Goal: Find specific page/section: Find specific page/section

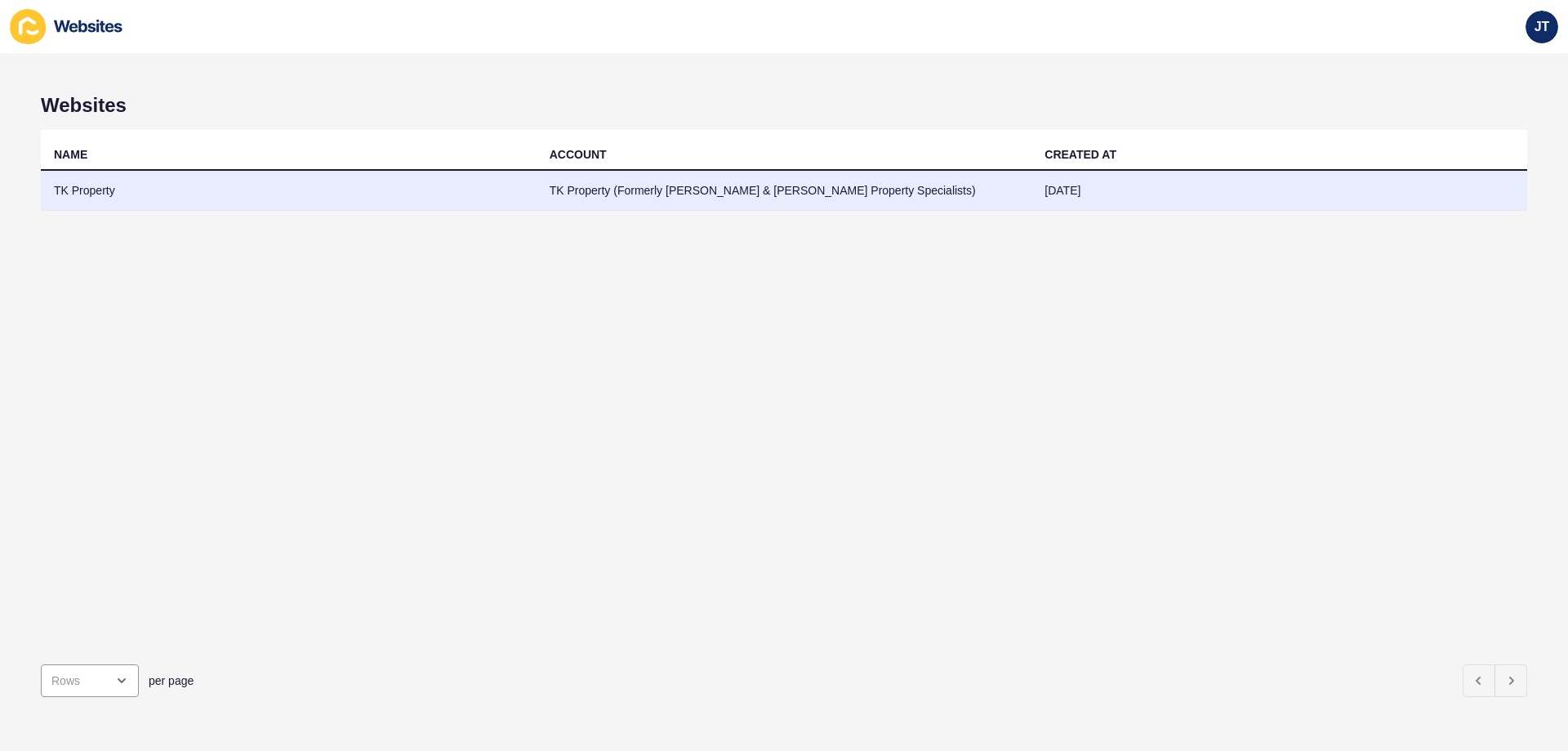
click at [824, 178] on td "TK Property (Formerly [PERSON_NAME] & [PERSON_NAME] Property Specialists)" at bounding box center [784, 190] width 496 height 40
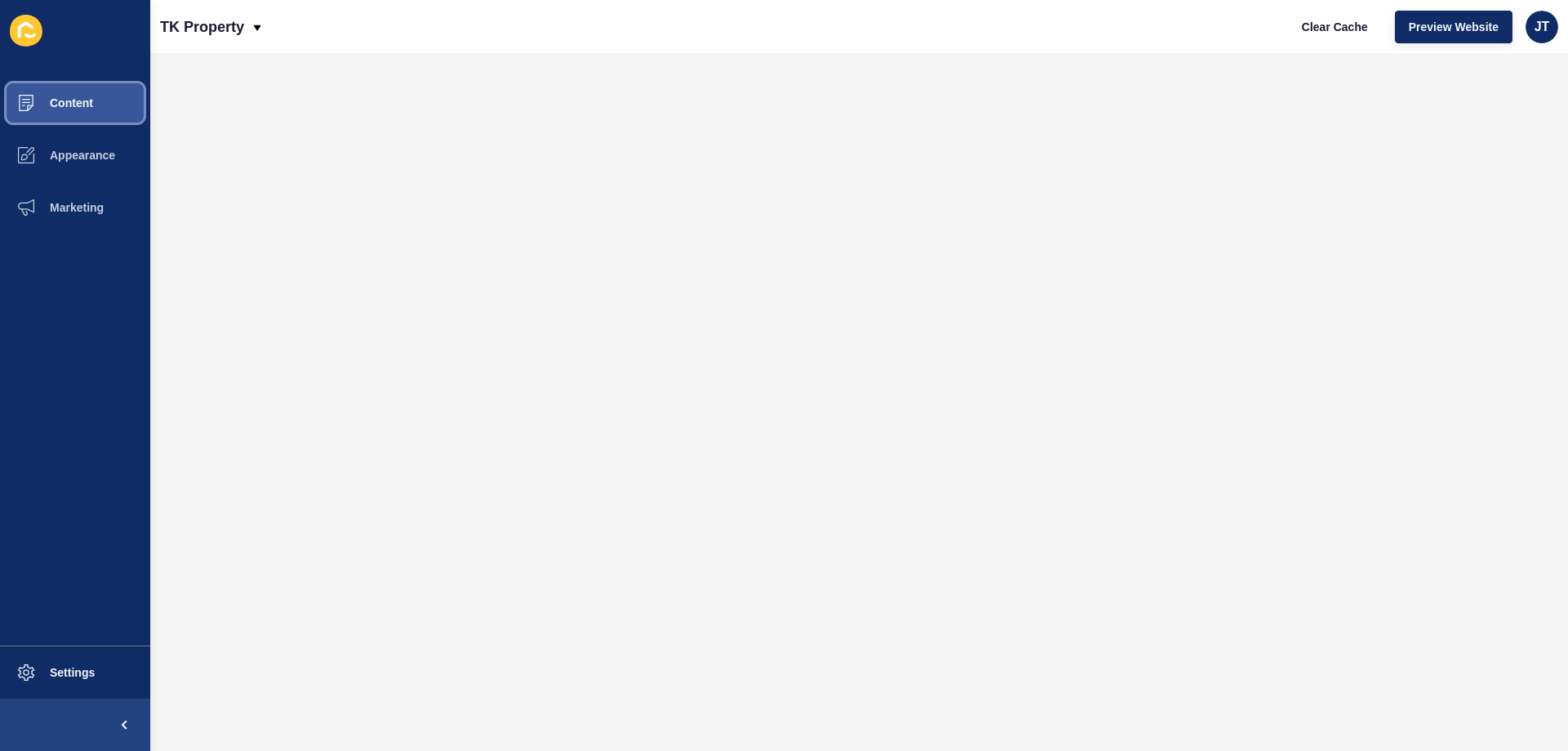
click at [85, 101] on span "Content" at bounding box center [45, 103] width 96 height 13
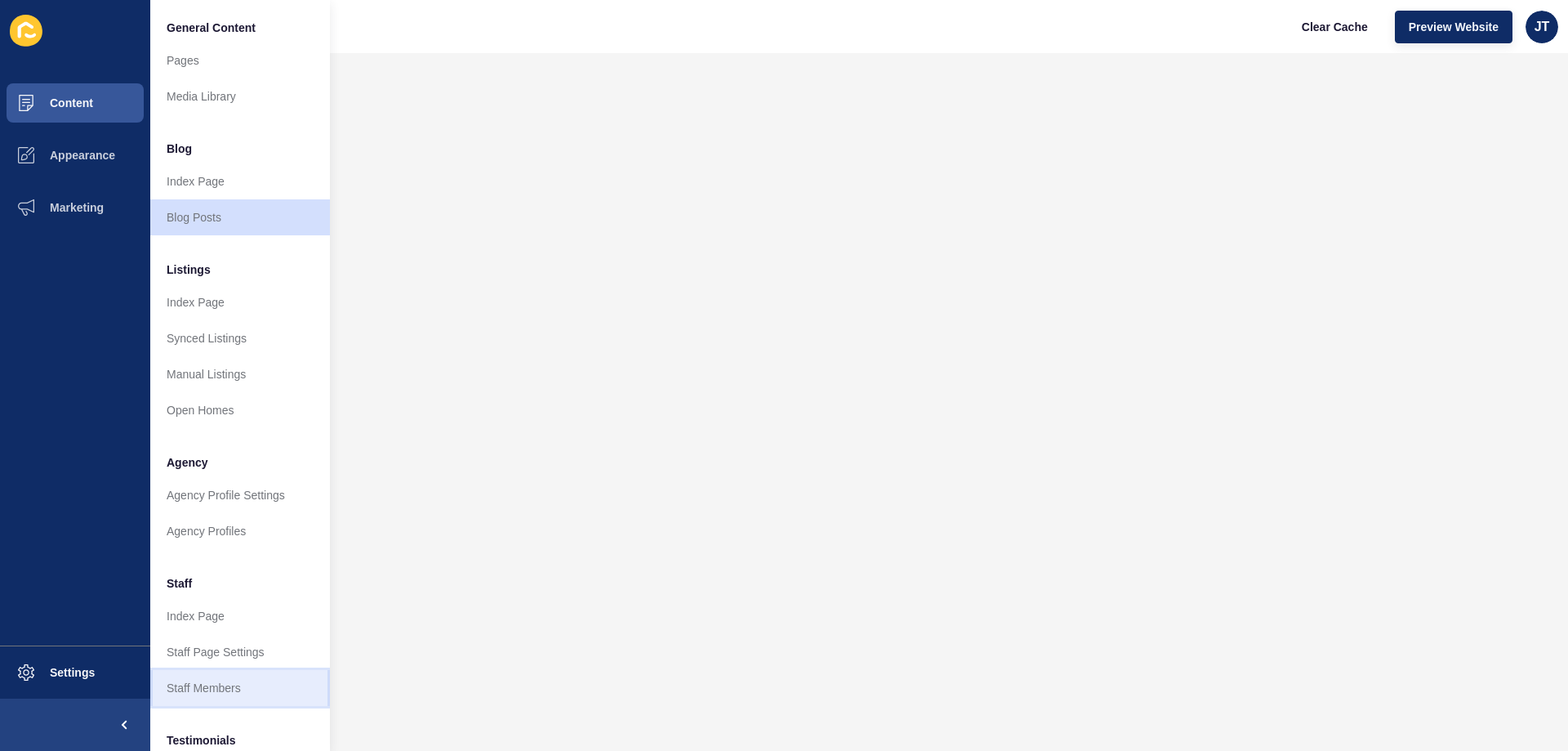
click at [215, 683] on link "Staff Members" at bounding box center [240, 687] width 179 height 36
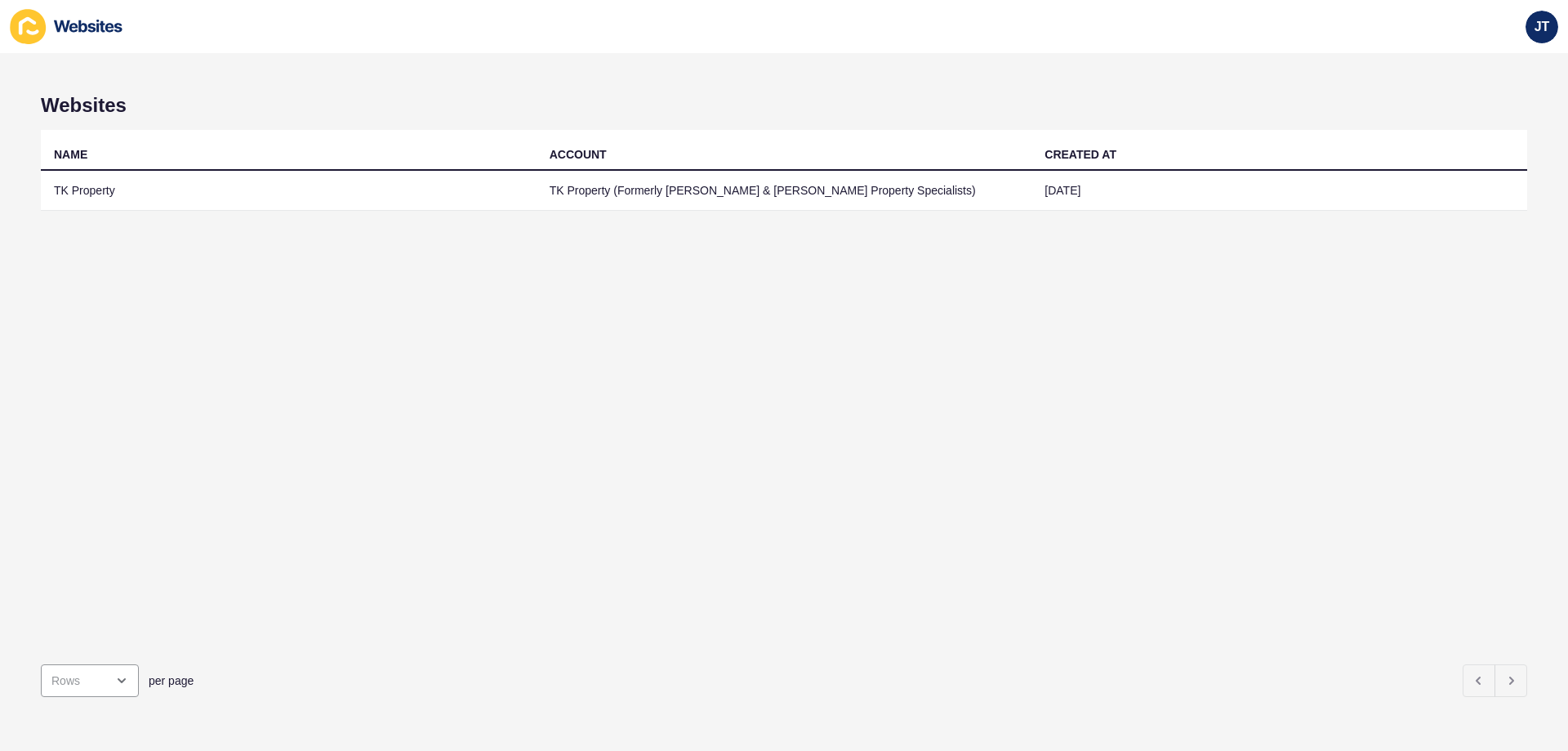
click at [543, 190] on td "TK Property (Formerly [PERSON_NAME] & [PERSON_NAME] Property Specialists)" at bounding box center [784, 190] width 496 height 40
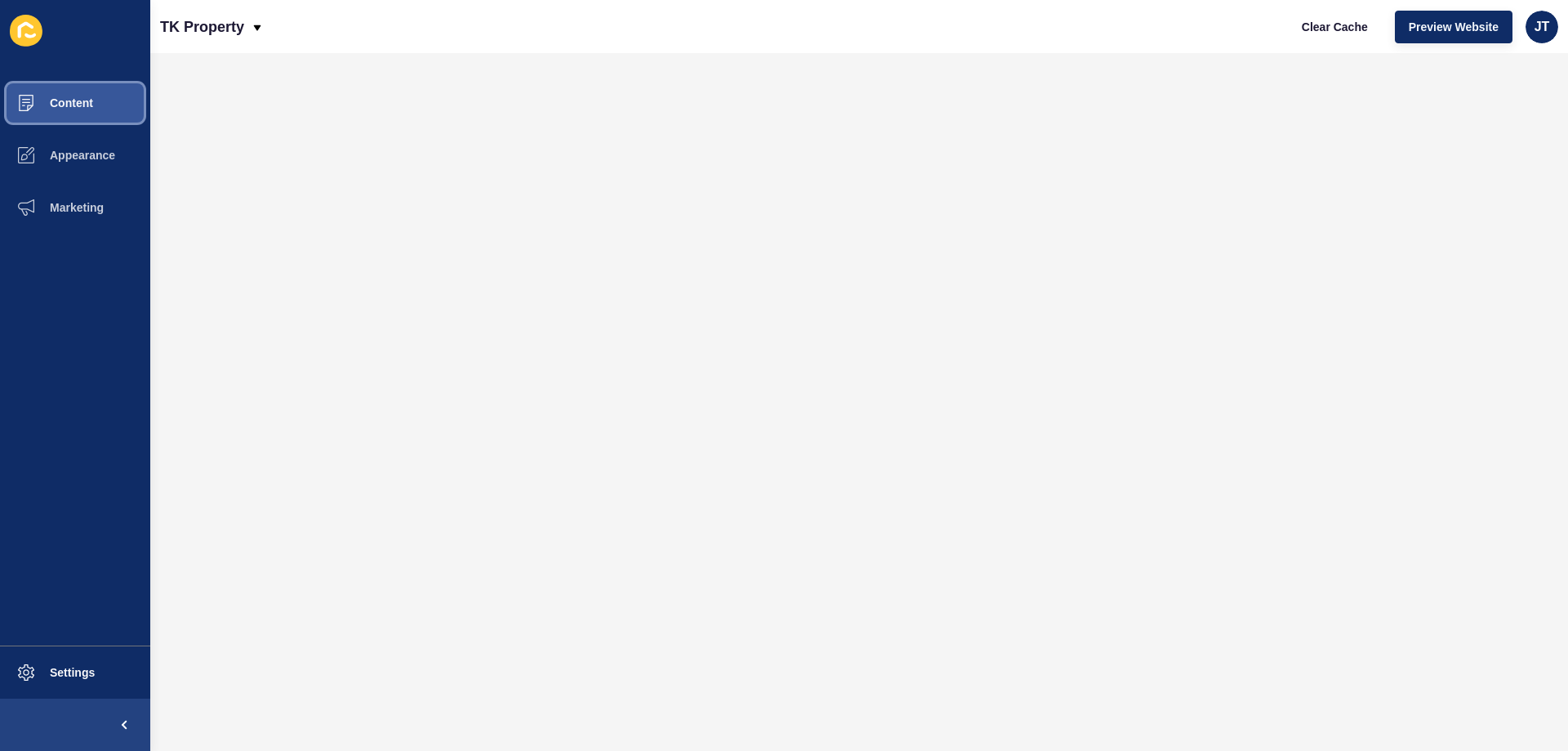
click at [126, 101] on button "Content" at bounding box center [75, 102] width 150 height 52
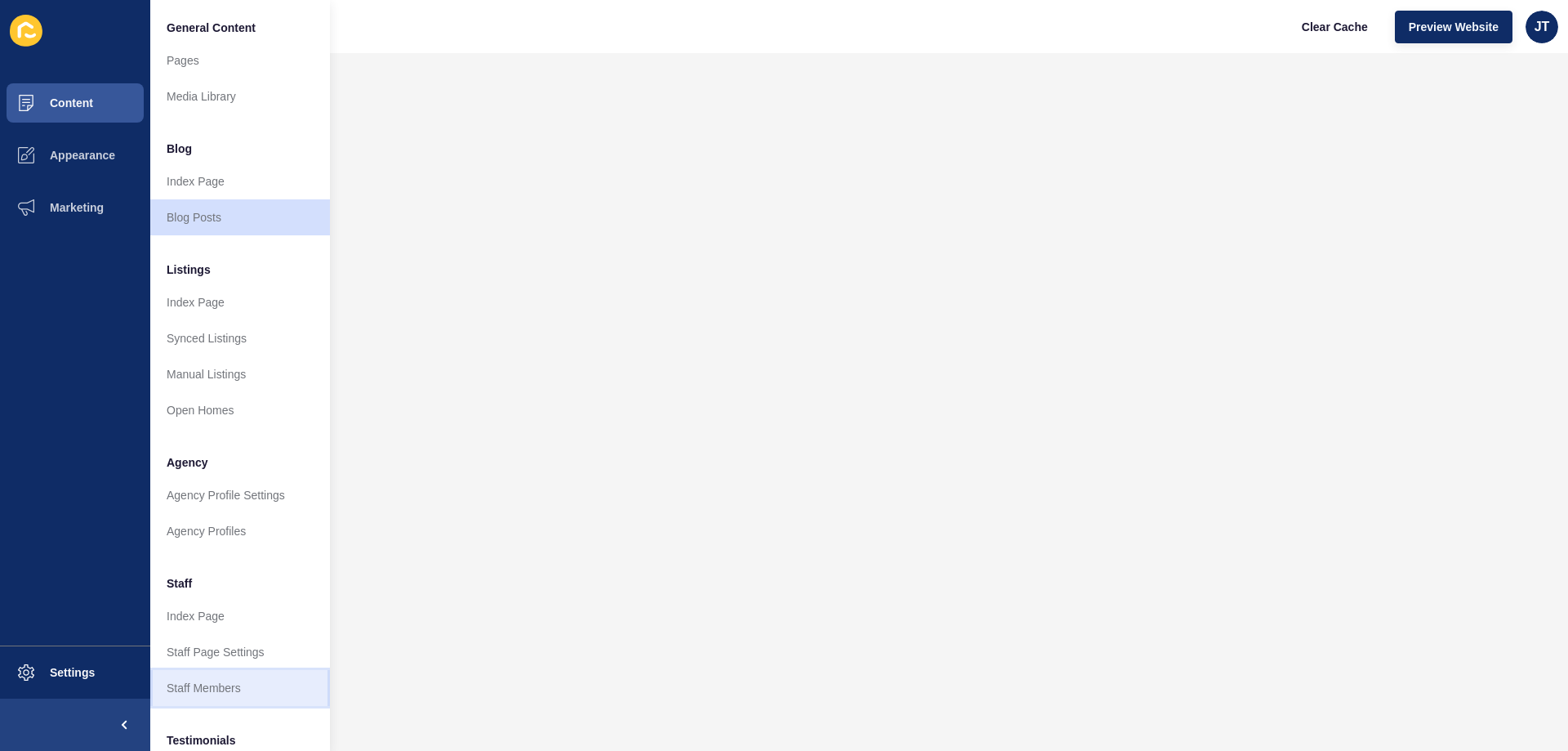
click at [224, 679] on link "Staff Members" at bounding box center [240, 687] width 179 height 36
